Goal: Task Accomplishment & Management: Use online tool/utility

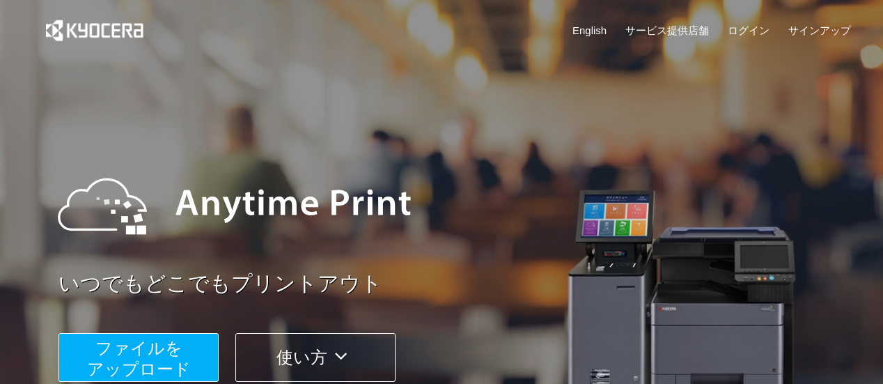
click at [121, 355] on span "ファイルを ​​アップロード" at bounding box center [139, 358] width 104 height 40
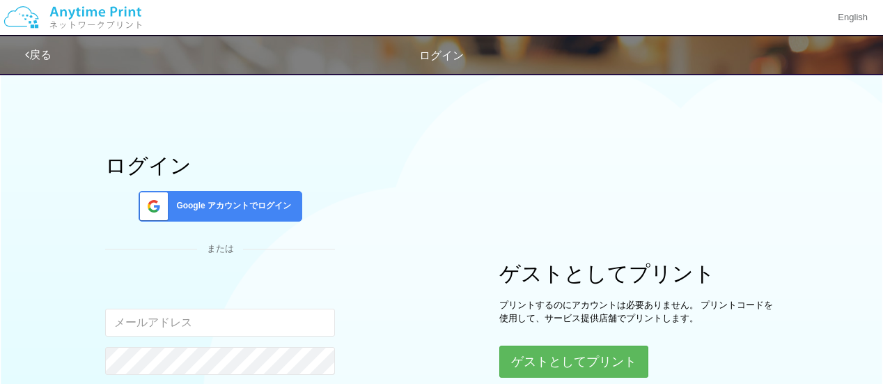
click at [244, 209] on span "Google アカウントでログイン" at bounding box center [231, 206] width 120 height 12
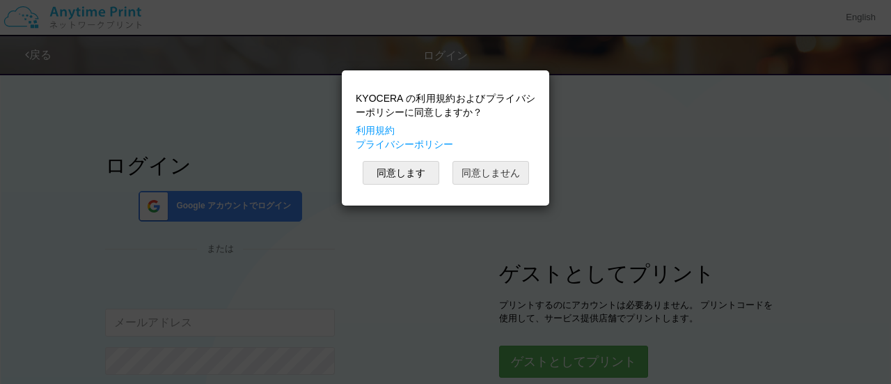
click at [478, 173] on button "同意しません" at bounding box center [490, 173] width 77 height 24
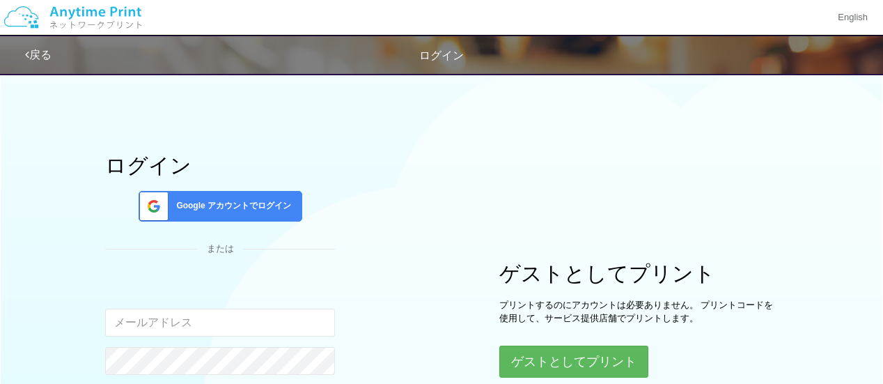
click at [458, 315] on div "ログイン Google アカウントでログイン または 入力されたメールアドレスまたはパスワードが正しくありません。 ログインしたままにする パスワードを忘れた…" at bounding box center [441, 275] width 835 height 420
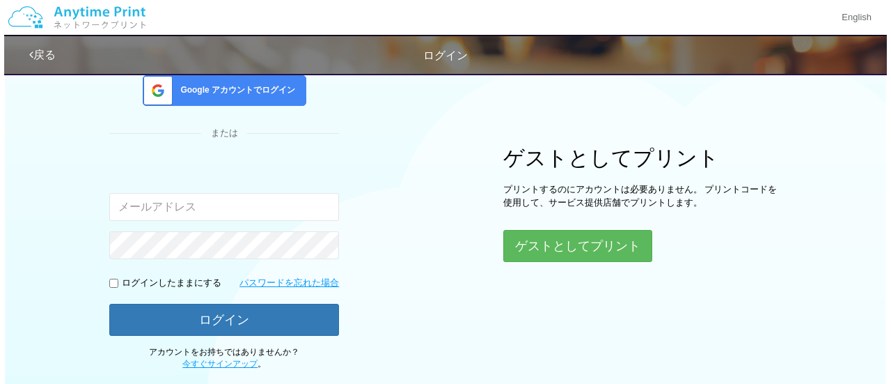
scroll to position [122, 0]
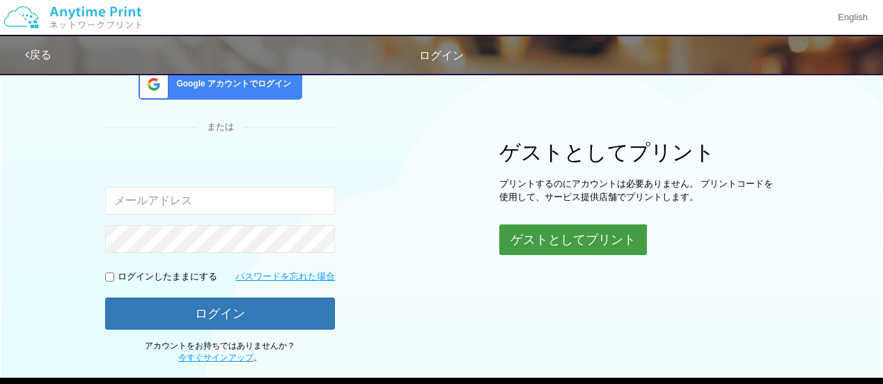
click at [569, 244] on button "ゲストとしてプリント" at bounding box center [573, 239] width 148 height 31
click at [571, 242] on button "ゲストとしてプリント" at bounding box center [573, 239] width 148 height 31
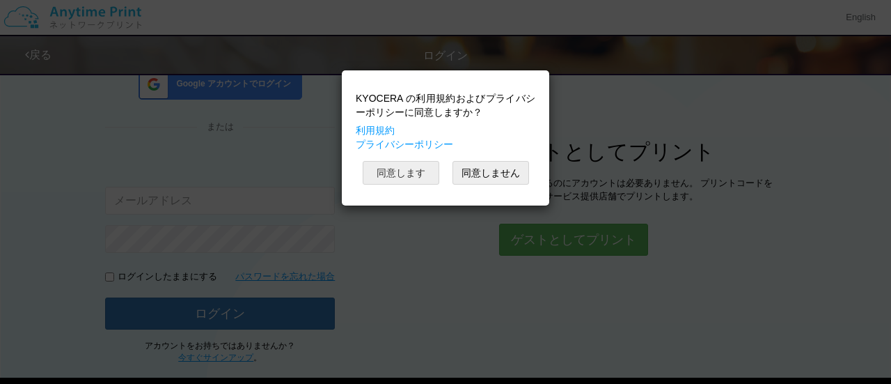
click at [408, 173] on button "同意します" at bounding box center [401, 173] width 77 height 24
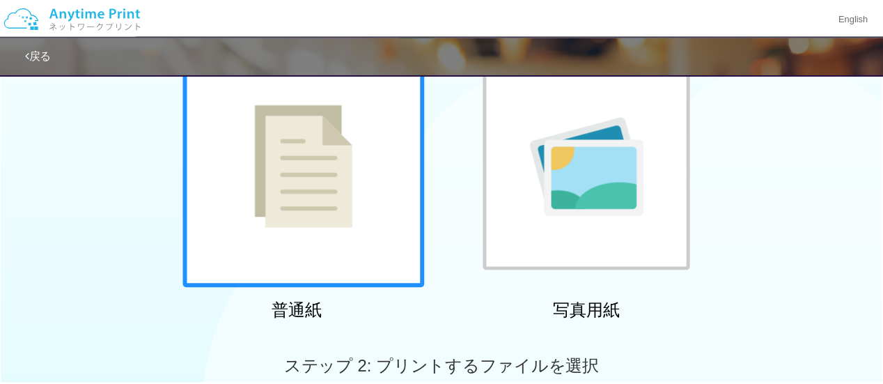
scroll to position [481, 0]
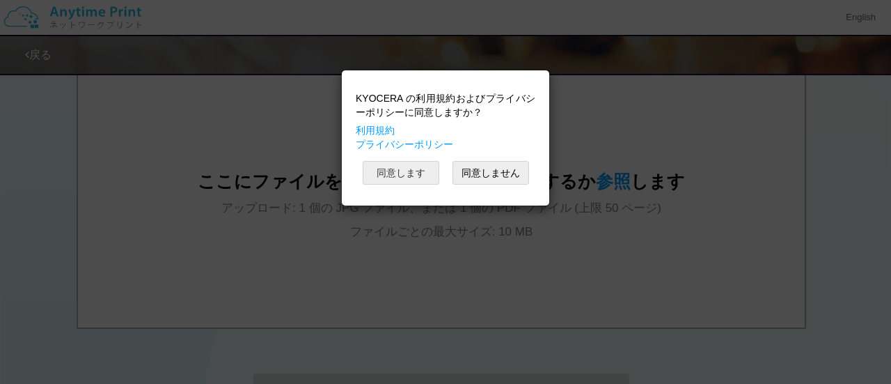
click at [402, 173] on button "同意します" at bounding box center [401, 173] width 77 height 24
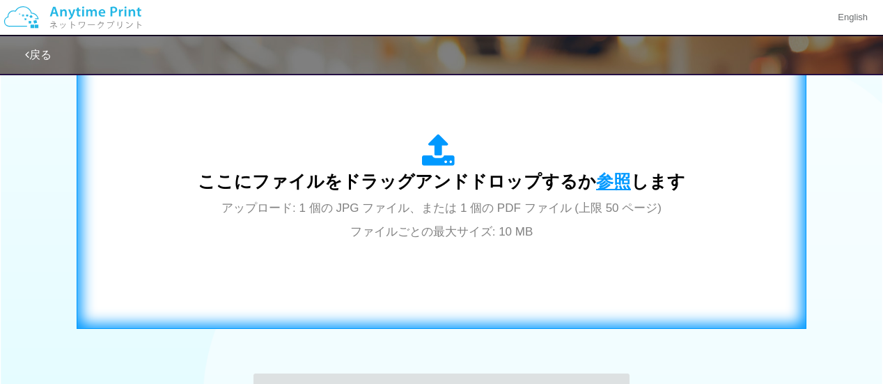
click at [607, 180] on span "参照" at bounding box center [613, 180] width 35 height 19
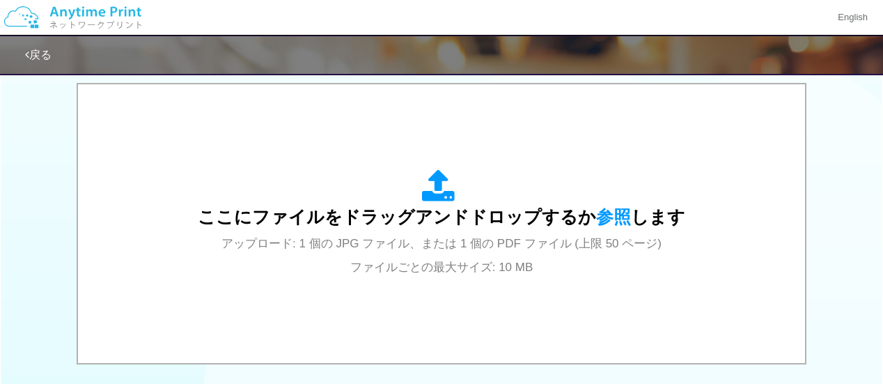
scroll to position [399, 0]
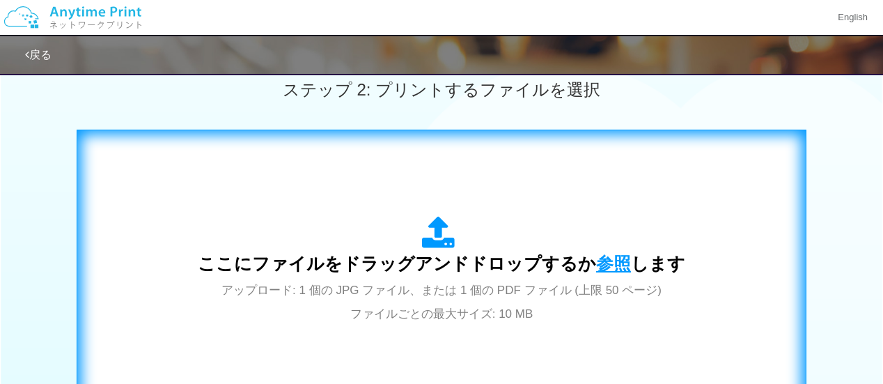
click at [615, 260] on span "参照" at bounding box center [613, 262] width 35 height 19
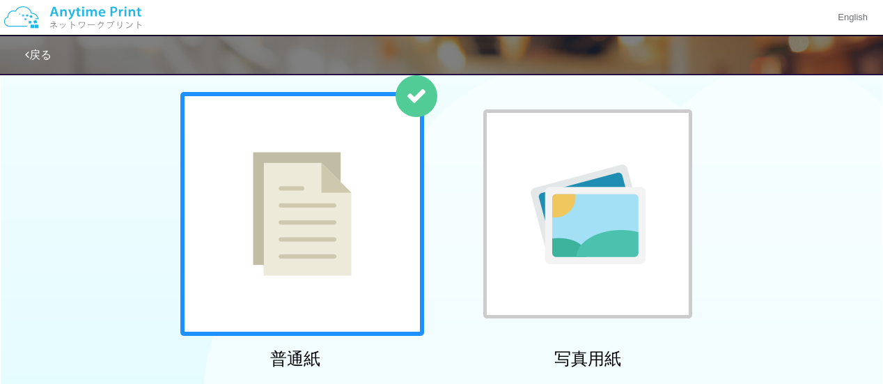
scroll to position [0, 0]
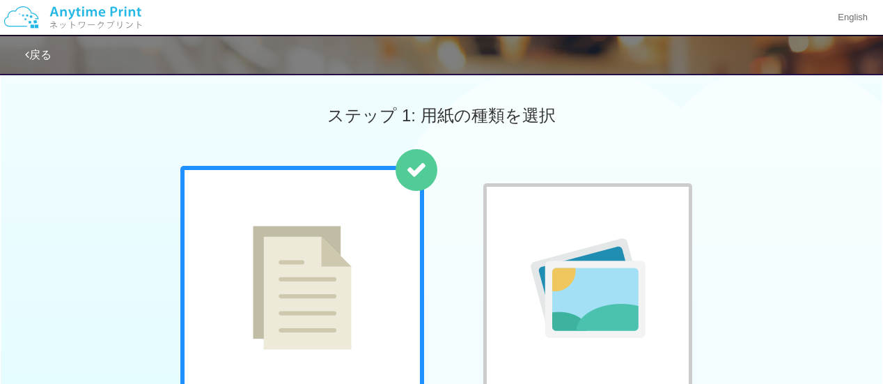
click at [343, 265] on img at bounding box center [302, 288] width 99 height 124
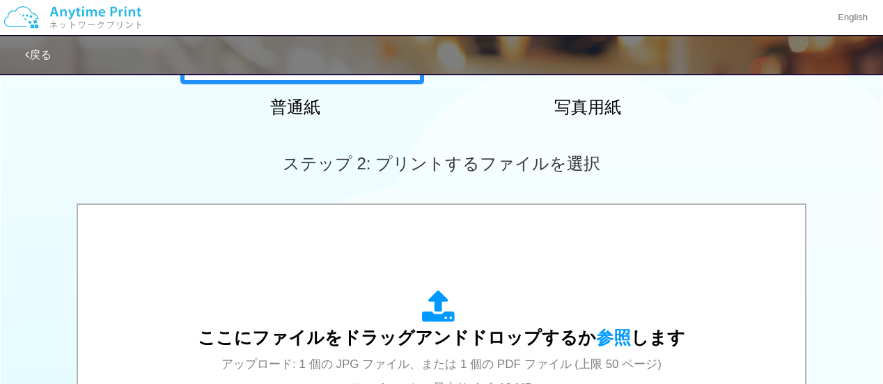
scroll to position [329, 0]
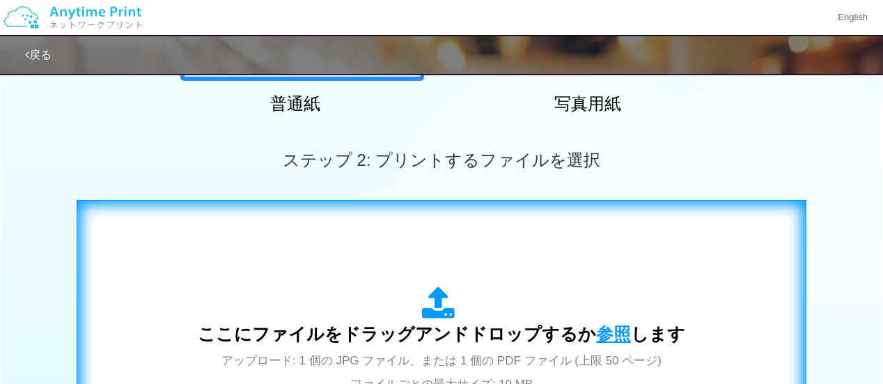
click at [601, 334] on span "参照" at bounding box center [613, 333] width 35 height 19
click at [599, 331] on span "参照" at bounding box center [613, 333] width 35 height 19
